Goal: Information Seeking & Learning: Learn about a topic

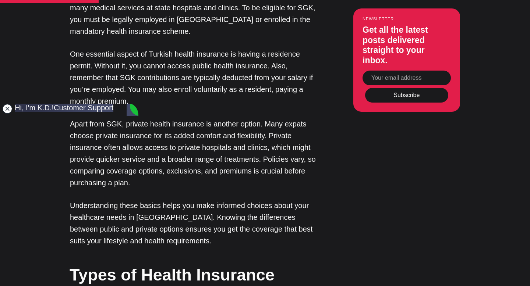
click at [10, 109] on jdiv at bounding box center [7, 109] width 10 height 10
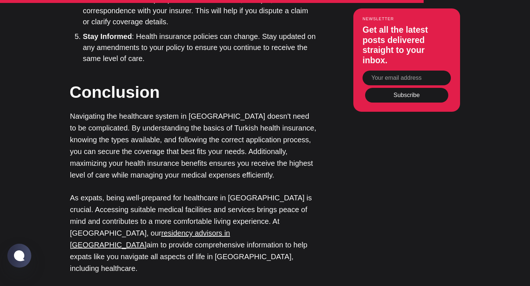
scroll to position [2239, 0]
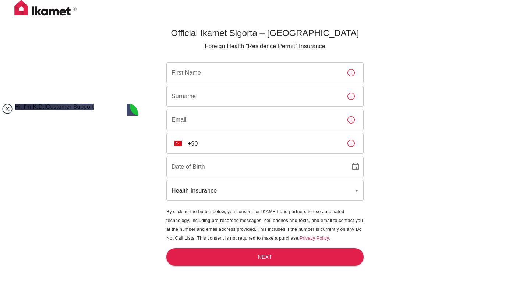
click at [3, 107] on jdiv at bounding box center [7, 109] width 10 height 10
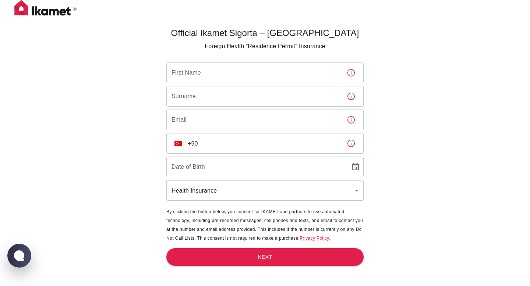
click at [46, 8] on img at bounding box center [46, 9] width 74 height 18
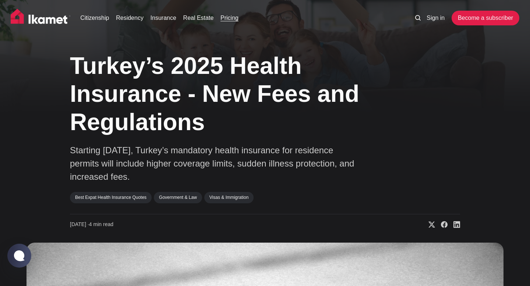
click at [239, 19] on link "Pricing" at bounding box center [230, 18] width 18 height 9
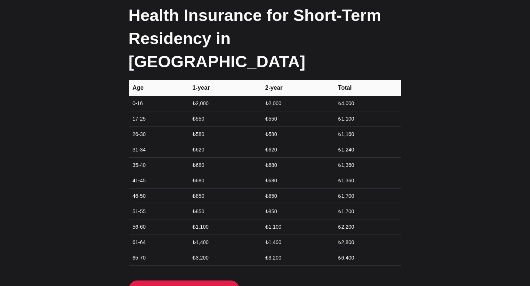
scroll to position [946, 0]
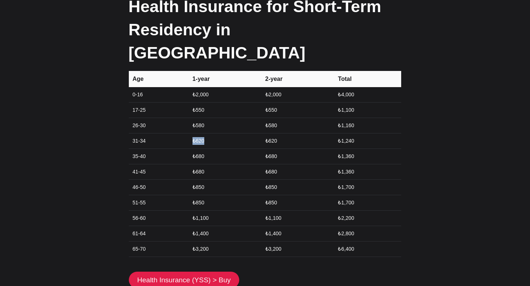
drag, startPoint x: 215, startPoint y: 96, endPoint x: 177, endPoint y: 96, distance: 37.9
click at [177, 133] on tr "31-34 ₺620 ₺620 ₺1,240" at bounding box center [265, 140] width 272 height 15
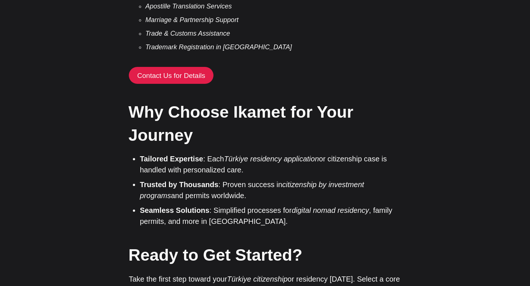
scroll to position [1480, 0]
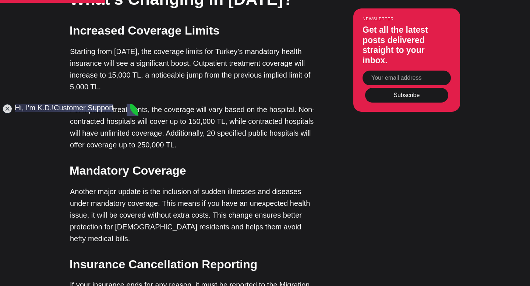
scroll to position [1006, 0]
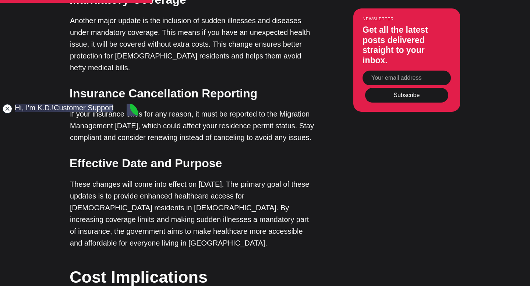
click at [6, 109] on jdiv at bounding box center [7, 109] width 10 height 10
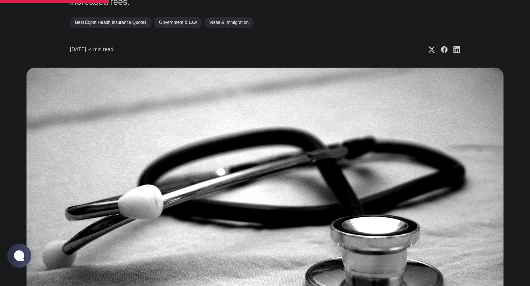
scroll to position [0, 0]
